Goal: Task Accomplishment & Management: Manage account settings

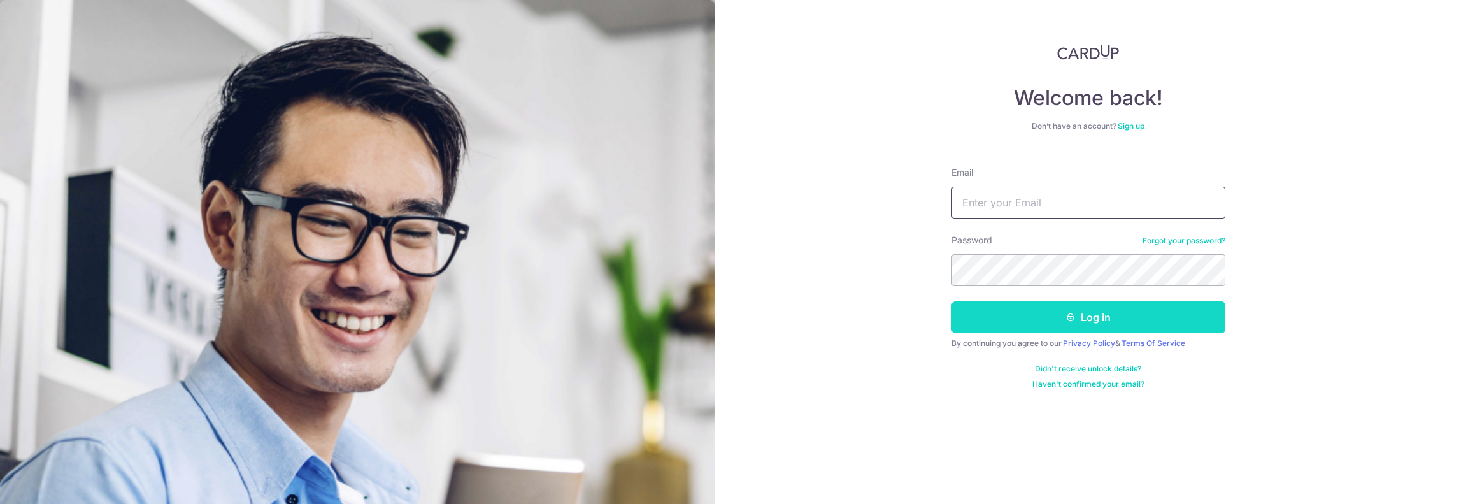
type input "[EMAIL_ADDRESS][DOMAIN_NAME]"
click at [1062, 317] on button "Log in" at bounding box center [1089, 317] width 274 height 32
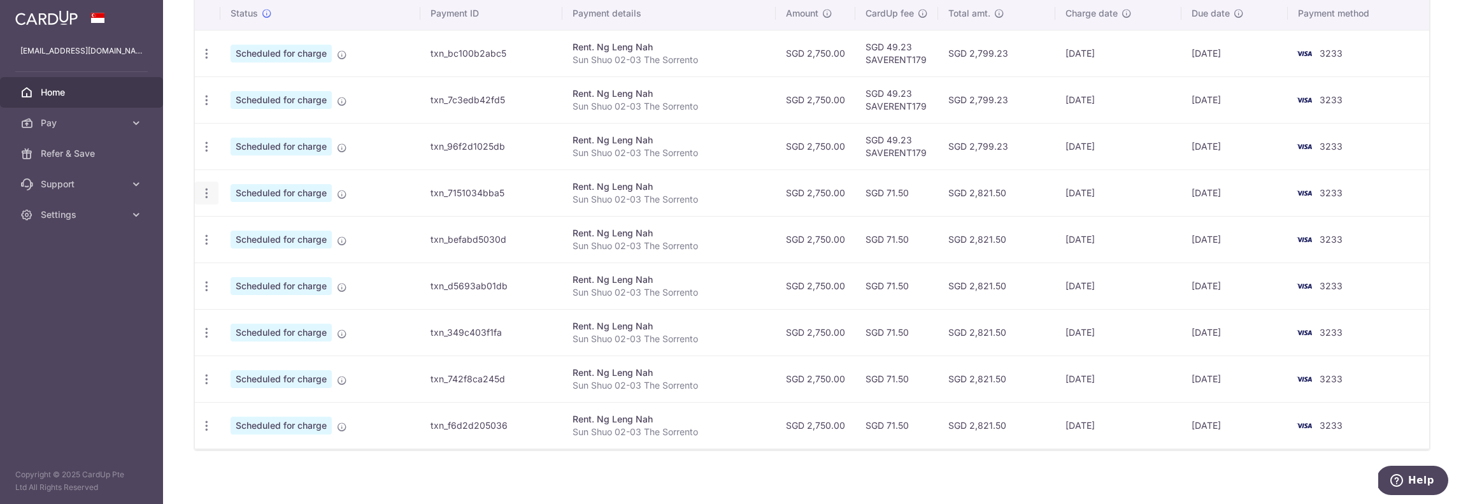
scroll to position [397, 0]
click at [205, 420] on icon "button" at bounding box center [206, 424] width 13 height 13
click at [242, 486] on span "Cancel payment" at bounding box center [274, 490] width 85 height 15
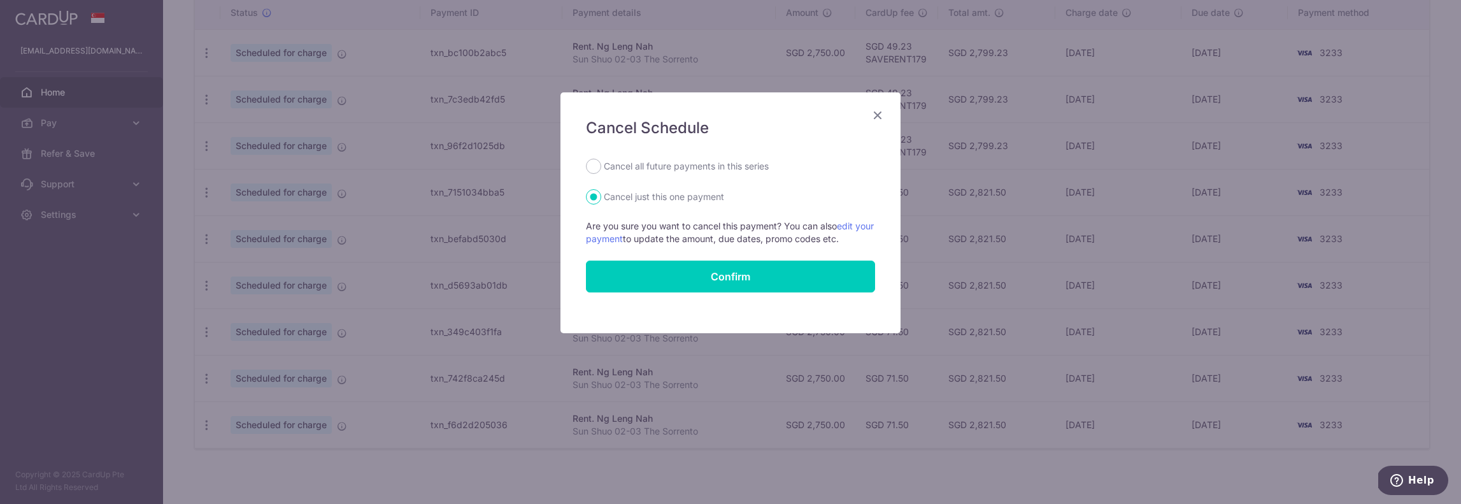
click at [881, 119] on icon "Close" at bounding box center [877, 115] width 15 height 16
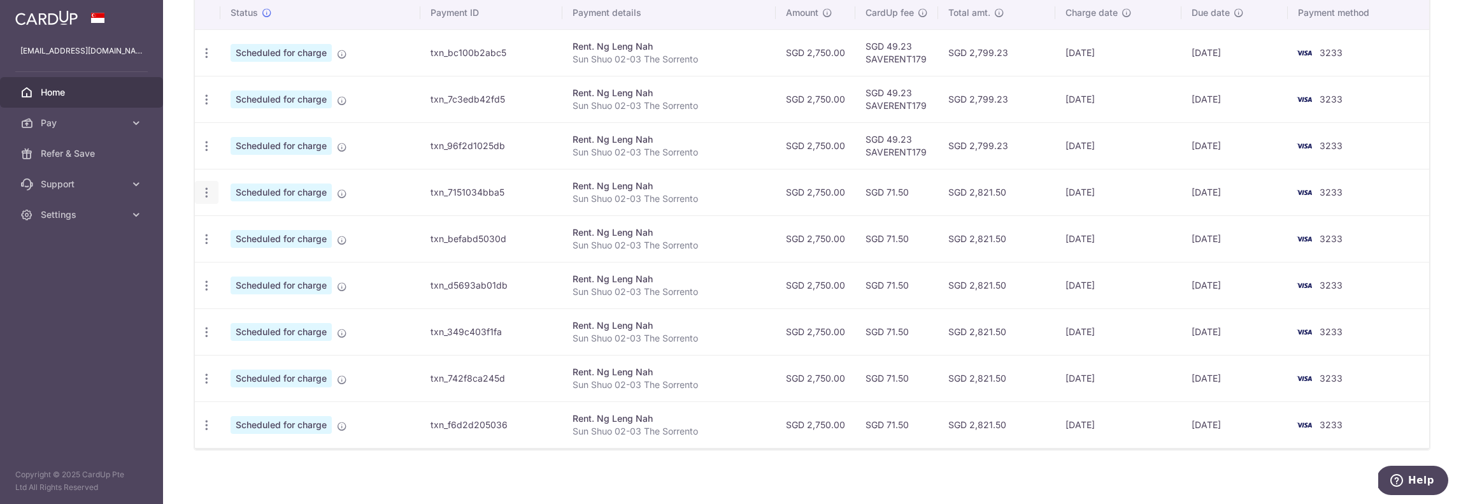
click at [203, 190] on icon "button" at bounding box center [206, 192] width 13 height 13
click at [175, 307] on div "× Pause Schedule Pause all future payments in this series Pause just this one p…" at bounding box center [812, 252] width 1298 height 504
click at [210, 236] on icon "button" at bounding box center [206, 238] width 13 height 13
click at [177, 241] on div "× Pause Schedule Pause all future payments in this series Pause just this one p…" at bounding box center [812, 252] width 1298 height 504
click at [206, 186] on icon "button" at bounding box center [206, 192] width 13 height 13
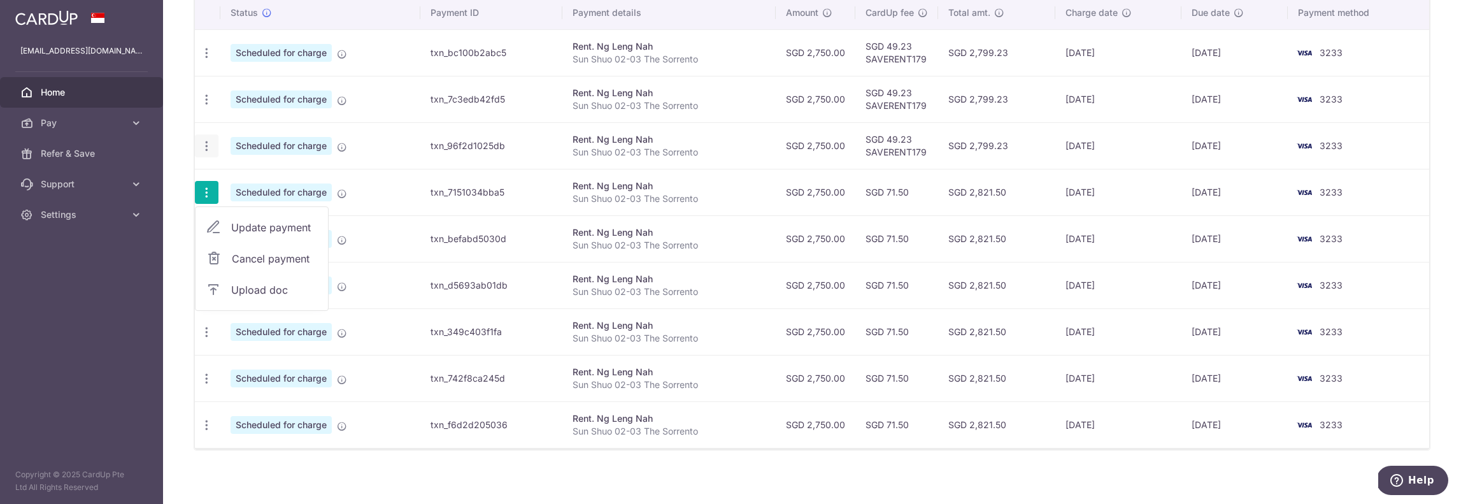
click at [205, 141] on icon "button" at bounding box center [206, 145] width 13 height 13
click at [175, 170] on div "× Pause Schedule Pause all future payments in this series Pause just this one p…" at bounding box center [812, 252] width 1298 height 504
click at [204, 420] on icon "button" at bounding box center [206, 424] width 13 height 13
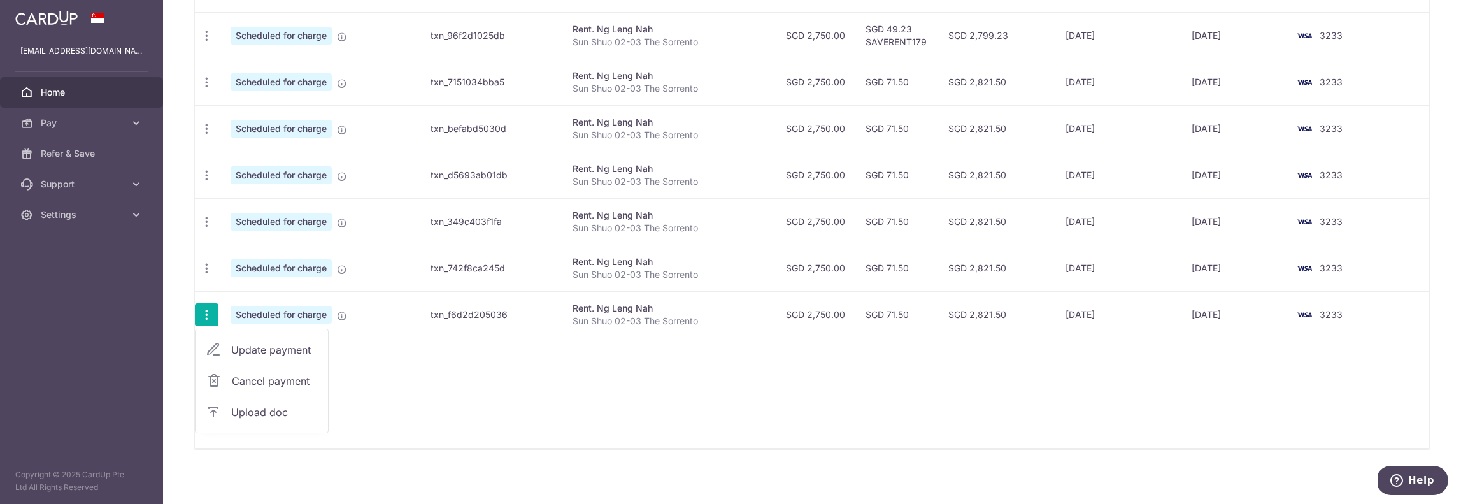
click at [172, 189] on div "× Pause Schedule Pause all future payments in this series Pause just this one p…" at bounding box center [812, 252] width 1298 height 504
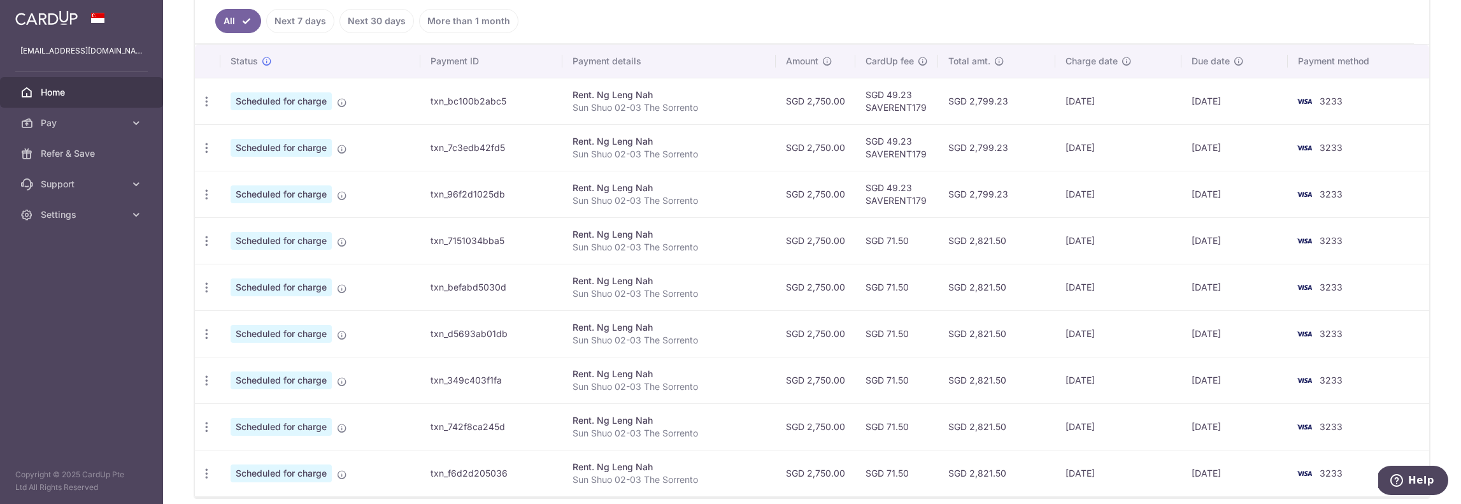
scroll to position [334, 0]
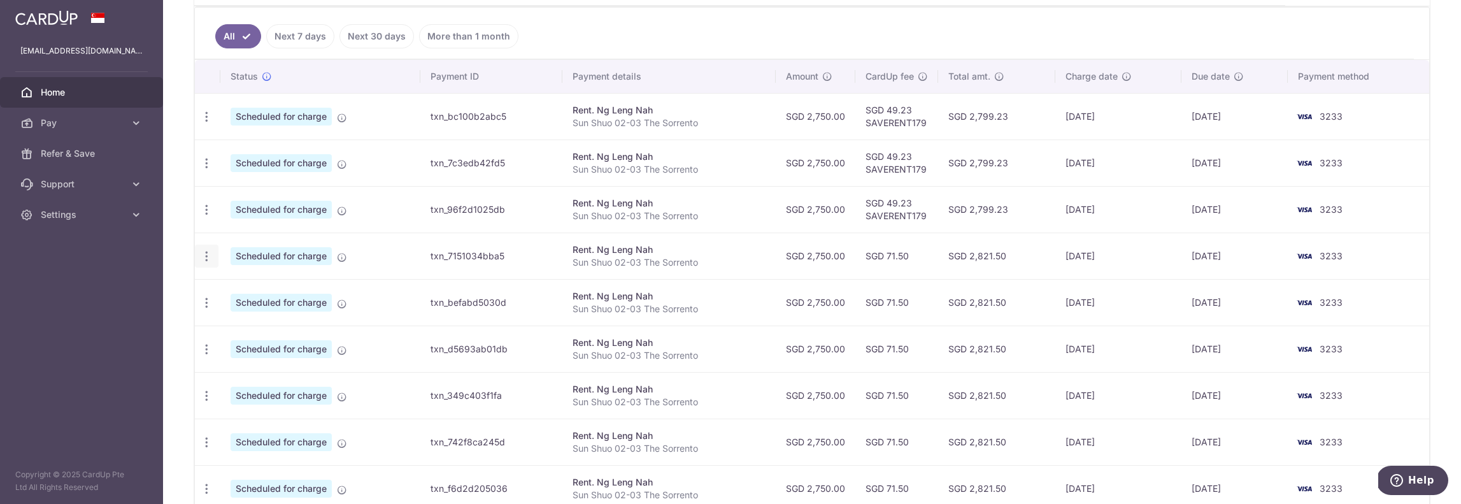
click at [208, 245] on div "Update payment Cancel payment Upload doc" at bounding box center [207, 257] width 24 height 24
click at [173, 267] on div "× Pause Schedule Pause all future payments in this series Pause just this one p…" at bounding box center [812, 252] width 1298 height 504
click at [196, 252] on div "Update payment Cancel payment Upload doc" at bounding box center [207, 257] width 24 height 24
click at [203, 250] on icon "button" at bounding box center [206, 256] width 13 height 13
click at [255, 319] on span "Cancel payment" at bounding box center [274, 322] width 85 height 15
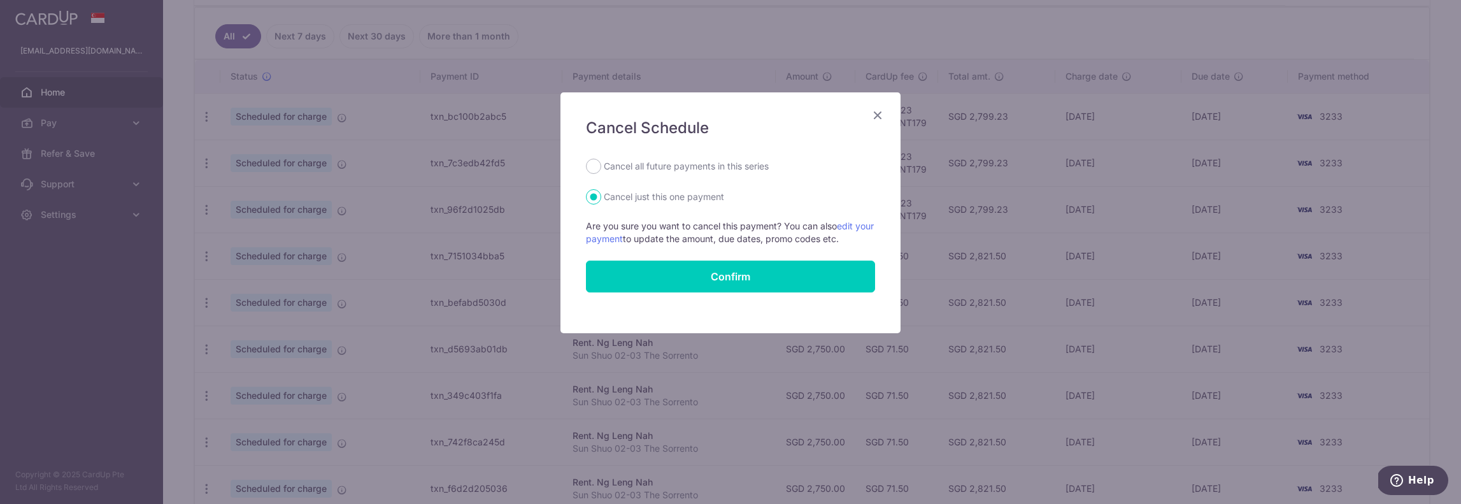
click at [685, 166] on label "Cancel all future payments in this series" at bounding box center [686, 166] width 165 height 15
click at [601, 166] on input "Cancel all future payments in this series" at bounding box center [593, 166] width 15 height 15
radio input "true"
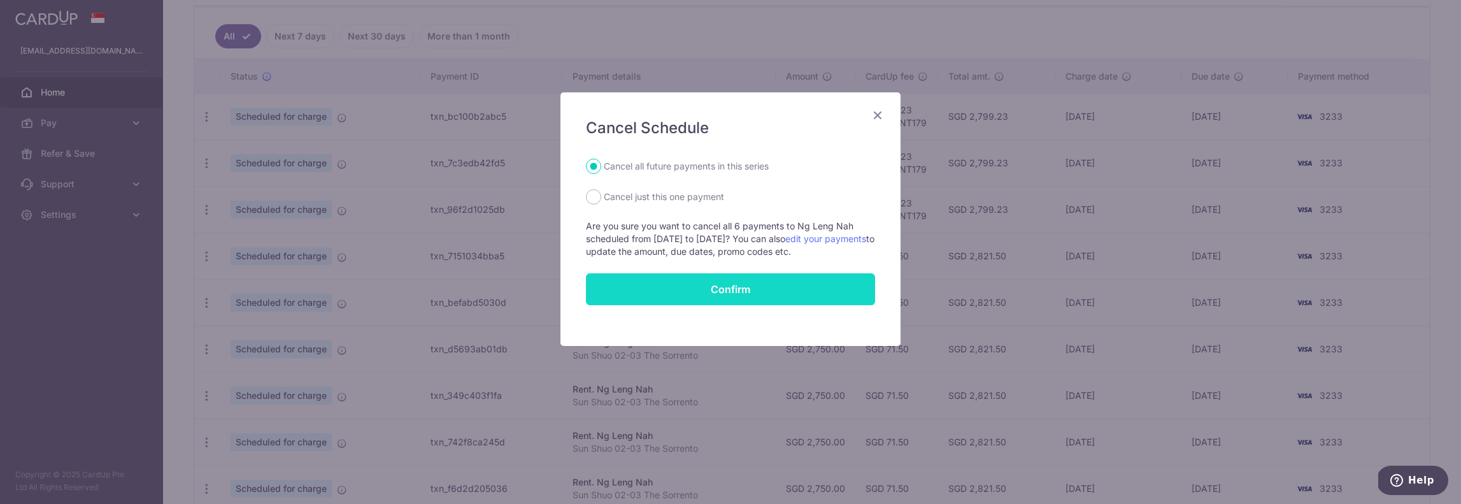
click at [723, 288] on button "Confirm" at bounding box center [730, 289] width 289 height 32
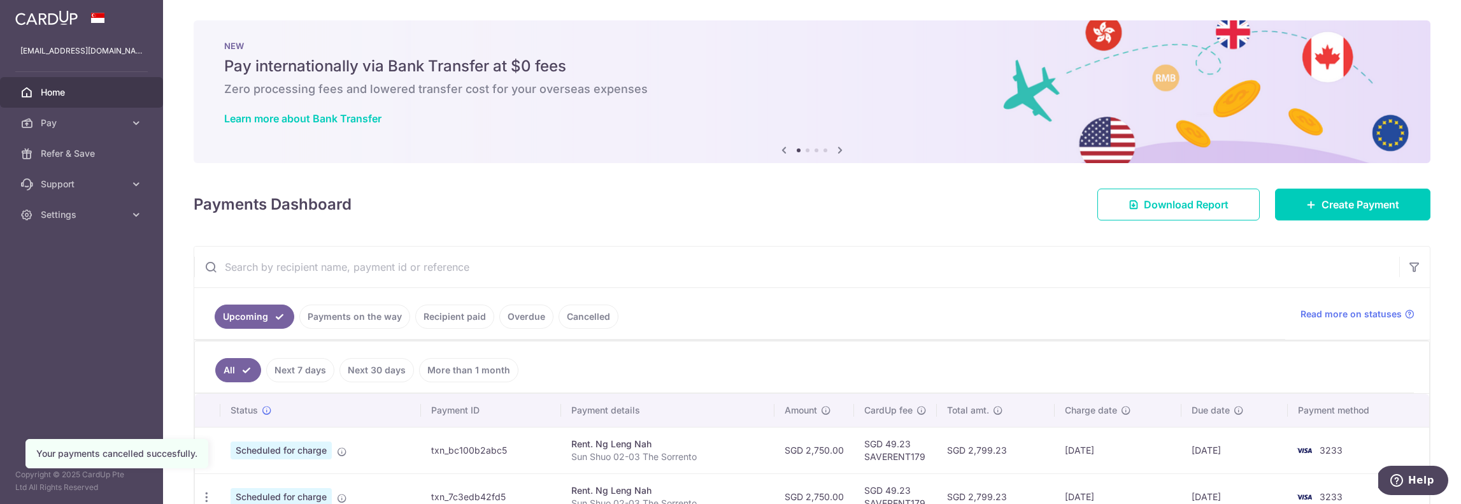
scroll to position [120, 0]
